Goal: Find specific page/section: Find specific page/section

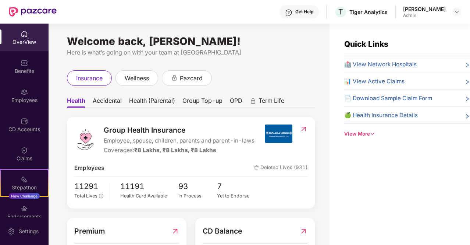
click at [323, 65] on div "Welcome back, [PERSON_NAME]! Here is what’s going on with your team at Pazcare …" at bounding box center [189, 139] width 281 height 230
click at [327, 84] on div "Welcome back, [PERSON_NAME]! Here is what’s going on with your team at Pazcare …" at bounding box center [189, 139] width 281 height 230
click at [21, 108] on div "Employees" at bounding box center [24, 96] width 49 height 28
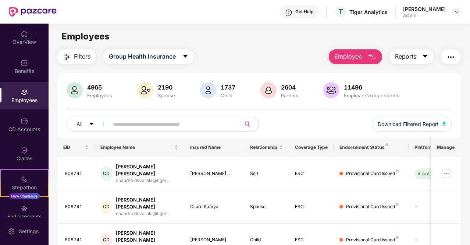
click at [421, 61] on button "Reports" at bounding box center [411, 56] width 44 height 15
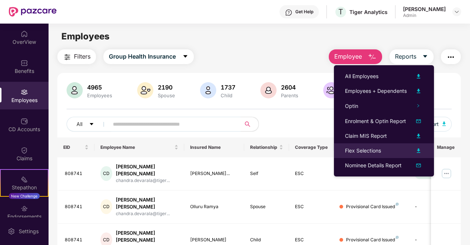
click at [367, 146] on div "Flex Selections" at bounding box center [363, 150] width 36 height 8
